Goal: Task Accomplishment & Management: Manage account settings

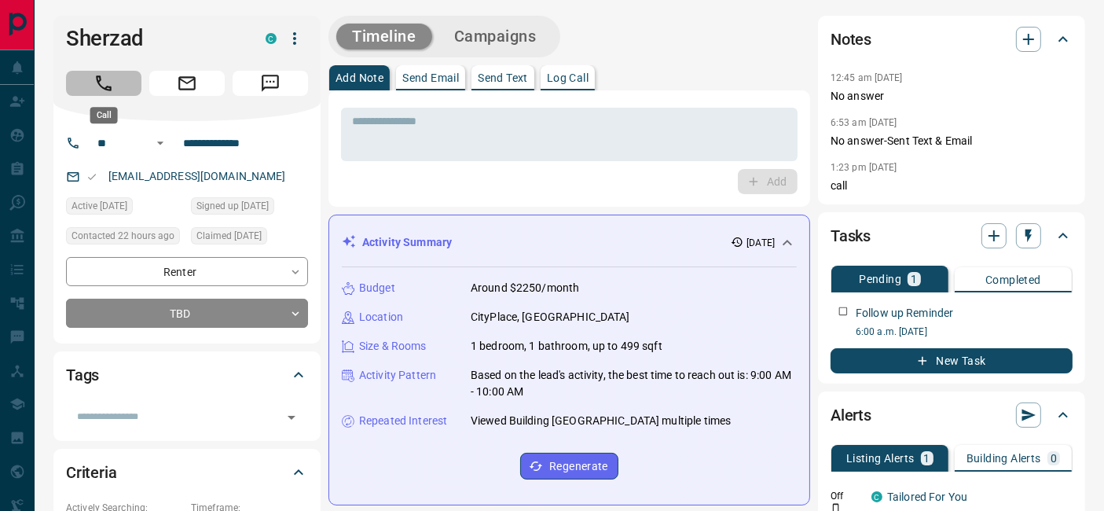
click at [110, 84] on icon "Call" at bounding box center [103, 83] width 20 height 20
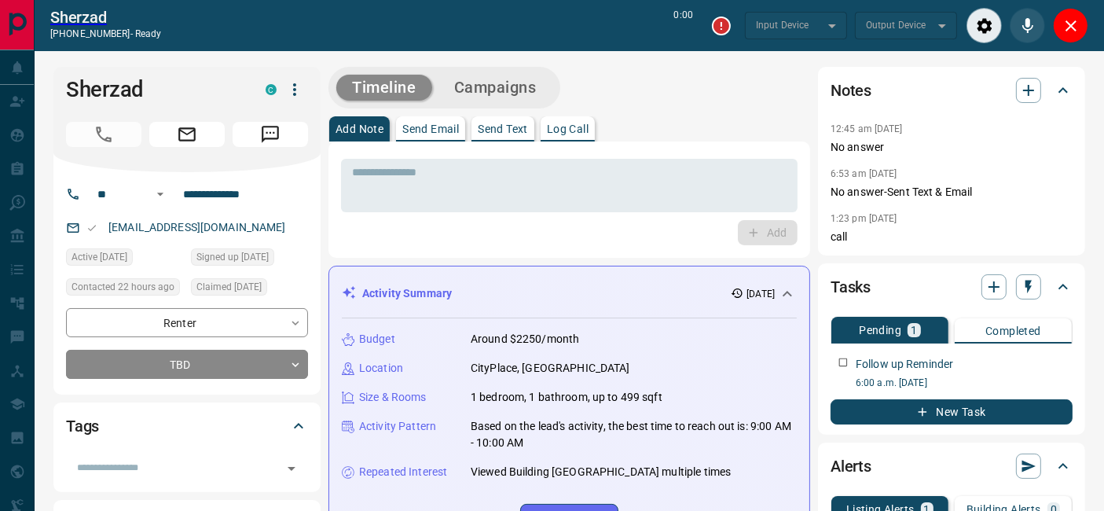
type input "*******"
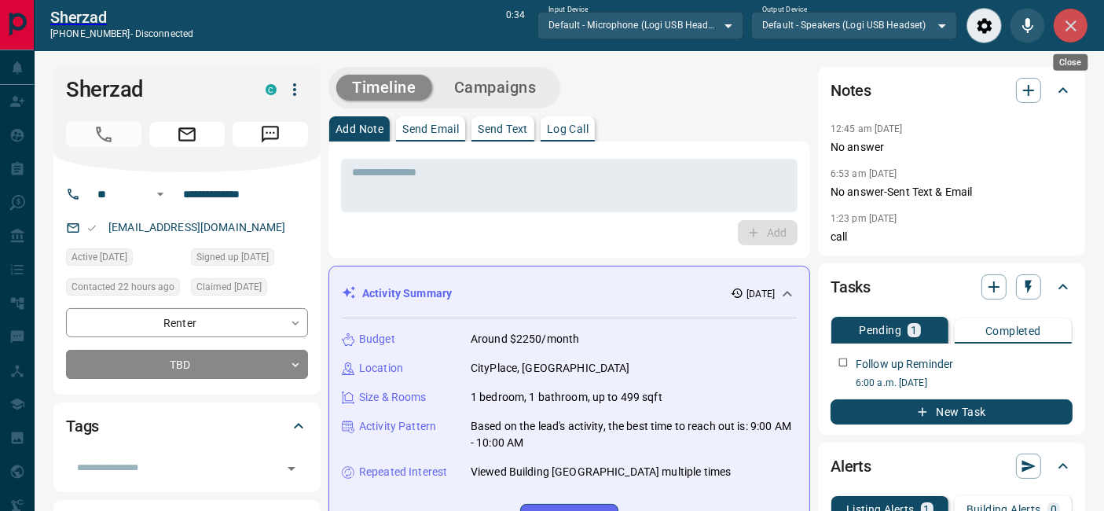
click at [1066, 27] on icon "Close" at bounding box center [1070, 25] width 19 height 19
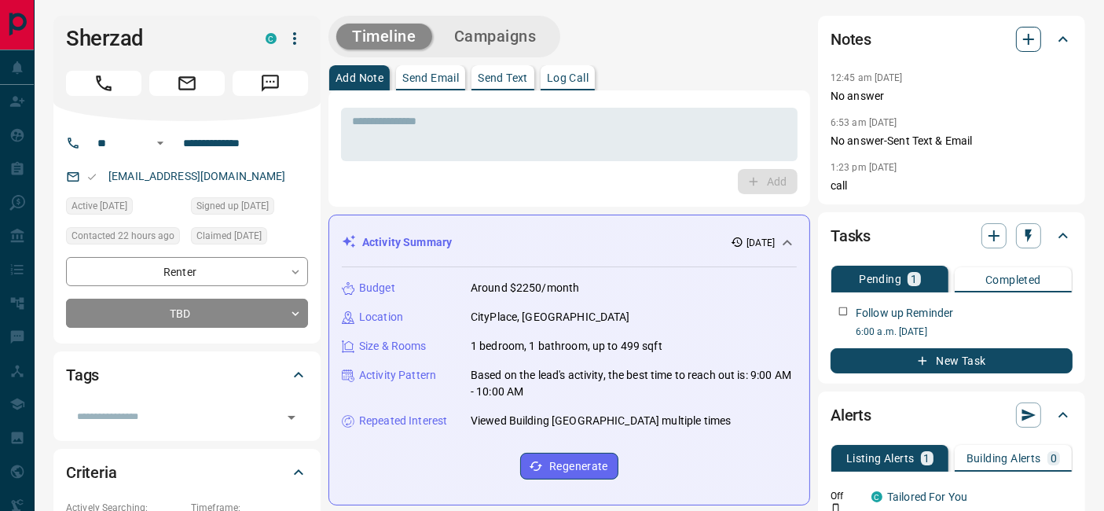
click at [1021, 39] on icon "button" at bounding box center [1028, 39] width 19 height 19
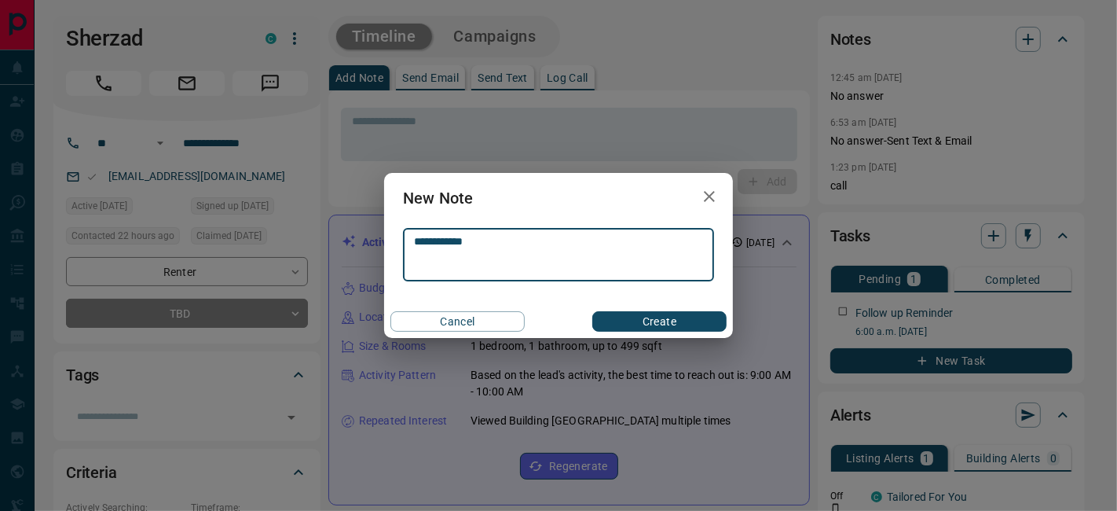
type textarea "**********"
drag, startPoint x: 634, startPoint y: 324, endPoint x: 609, endPoint y: 310, distance: 28.5
click at [634, 324] on button "Create" at bounding box center [659, 321] width 134 height 20
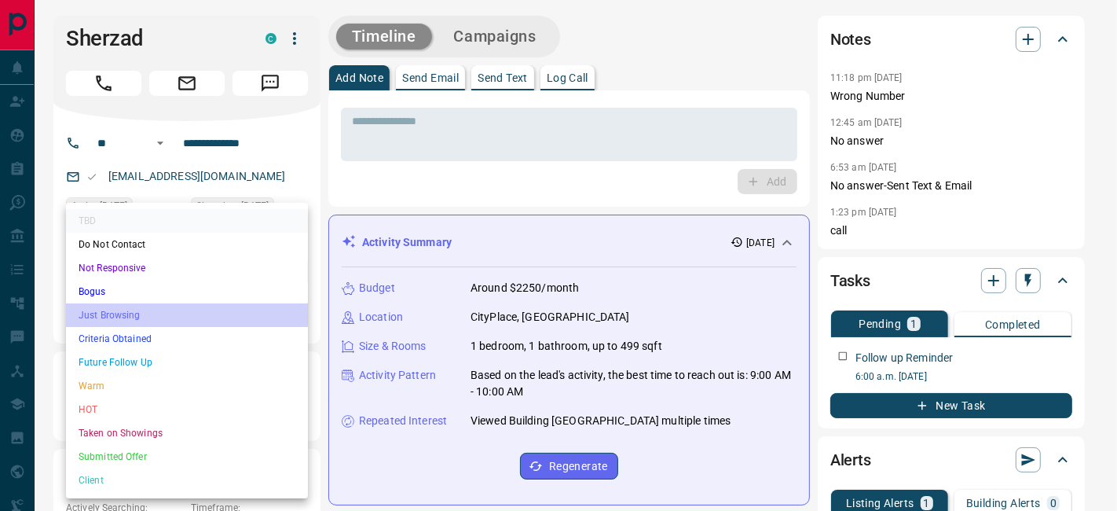
click at [114, 313] on li "Just Browsing" at bounding box center [187, 315] width 242 height 24
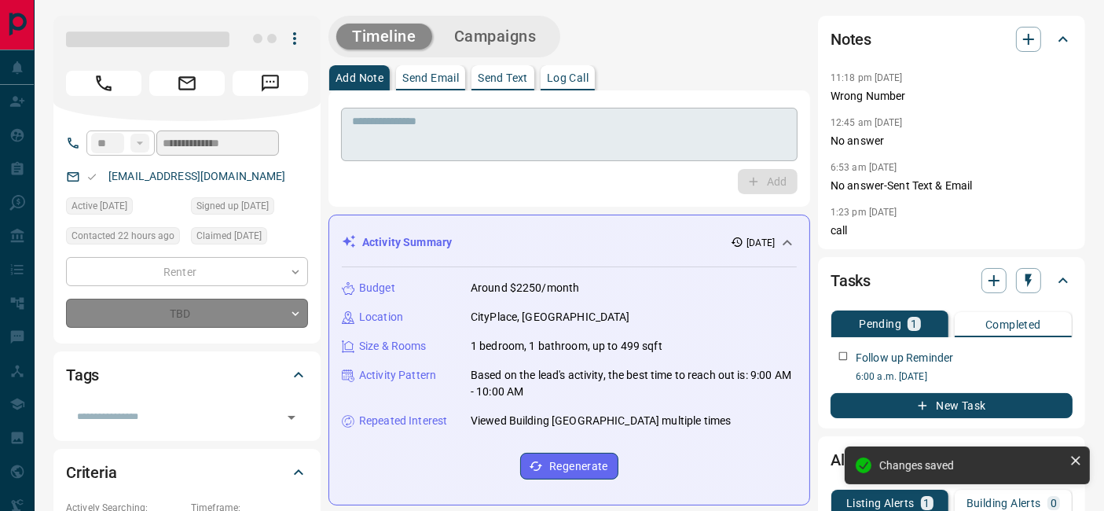
type input "*"
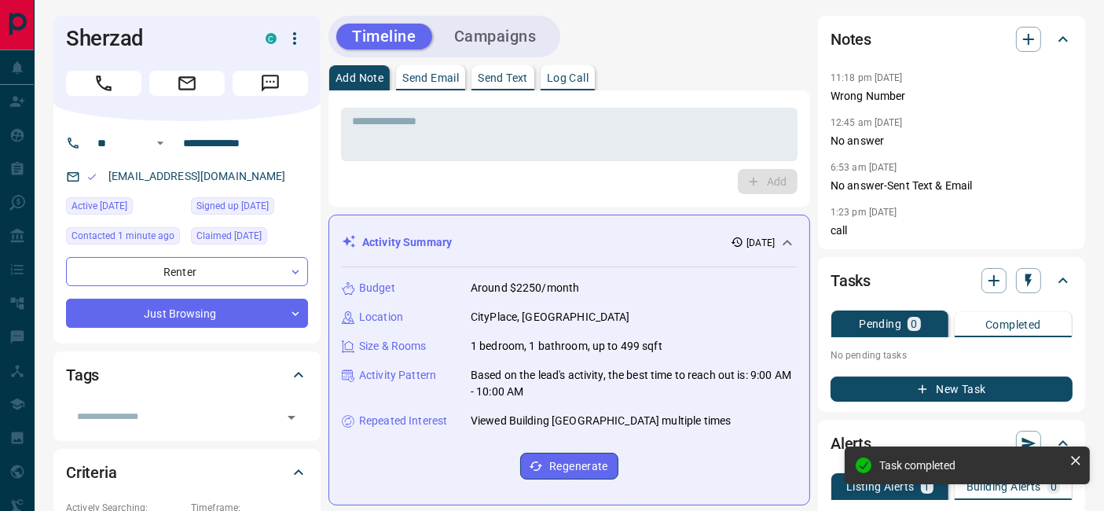
drag, startPoint x: 169, startPoint y: 39, endPoint x: 45, endPoint y: 25, distance: 124.9
copy h1 "Sherzad"
click at [669, 20] on div "Timeline Campaigns" at bounding box center [569, 37] width 482 height 42
